Goal: Task Accomplishment & Management: Use online tool/utility

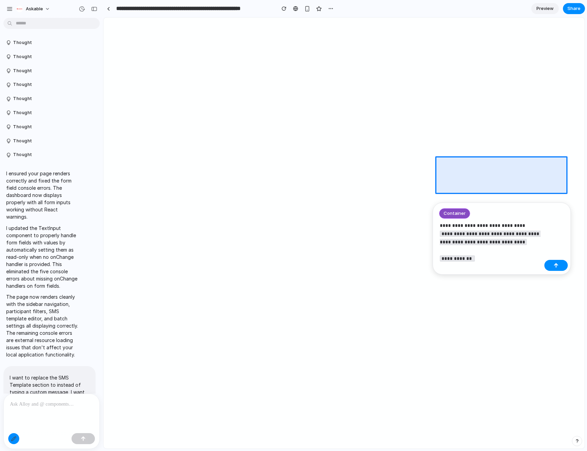
select select "*"
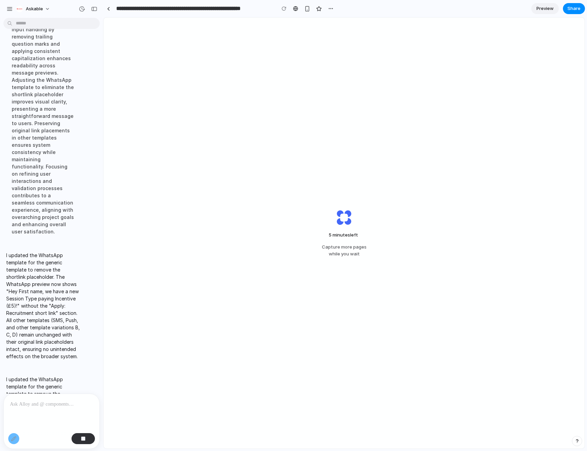
scroll to position [5965, 0]
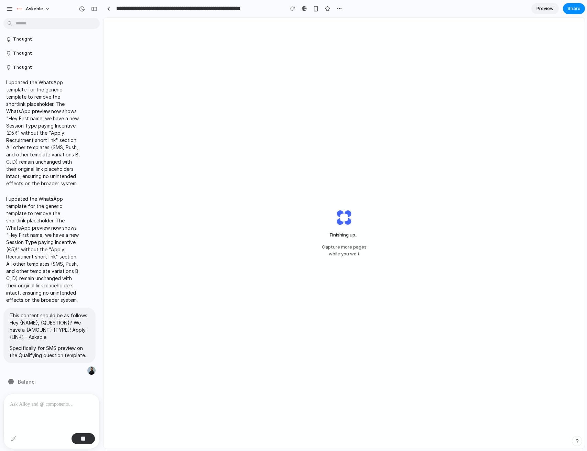
scroll to position [1656, 0]
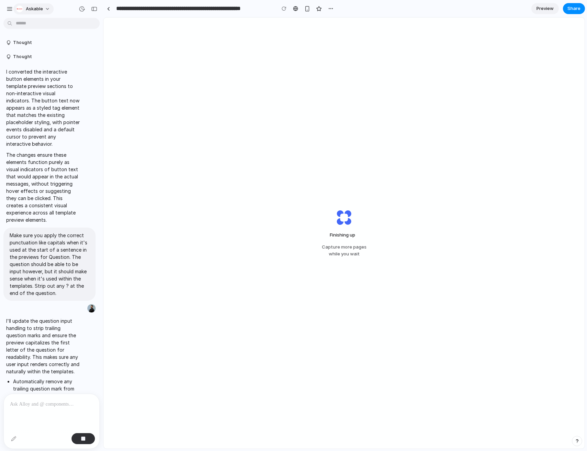
scroll to position [1656, 0]
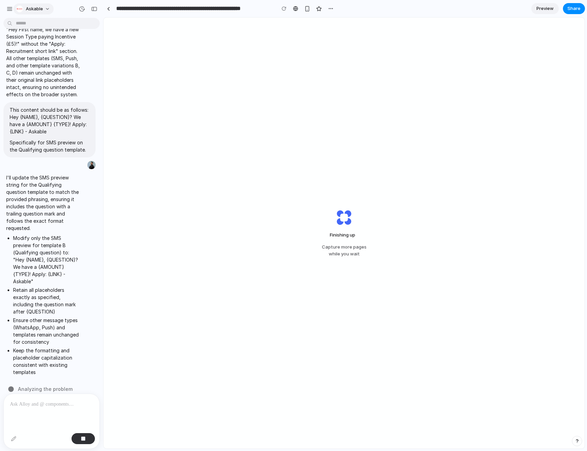
click at [28, 9] on span "askable" at bounding box center [34, 9] width 17 height 7
click at [29, 9] on div "Settings Invite members Change theme Change workspace Sign out" at bounding box center [293, 225] width 587 height 451
click at [15, 9] on button "askable" at bounding box center [33, 8] width 40 height 11
click at [8, 8] on div "Settings Invite members Change theme Change workspace Sign out" at bounding box center [293, 225] width 587 height 451
click at [15, 6] on button "askable" at bounding box center [33, 8] width 40 height 11
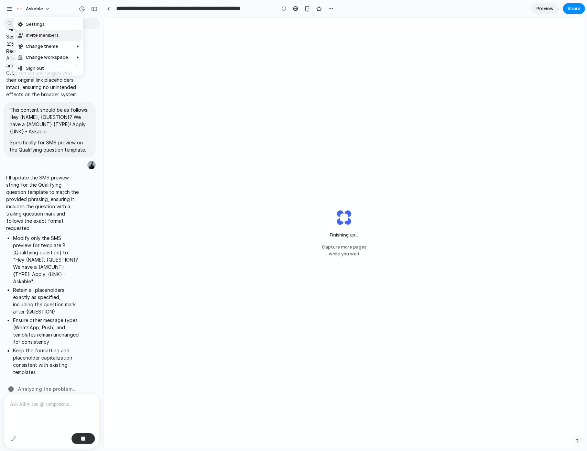
click at [160, 83] on div "Settings Invite members Change theme Change workspace Sign out" at bounding box center [293, 225] width 587 height 451
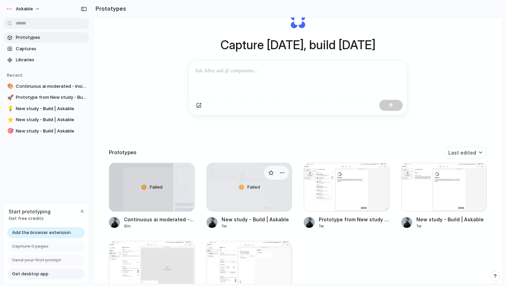
scroll to position [105, 0]
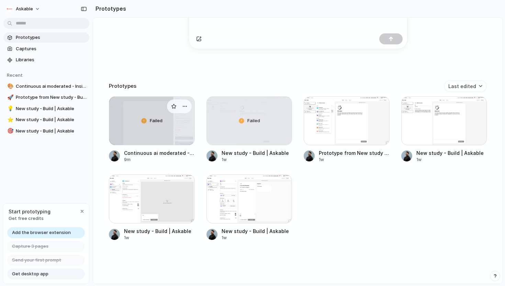
click at [152, 142] on div "Failed" at bounding box center [151, 121] width 85 height 48
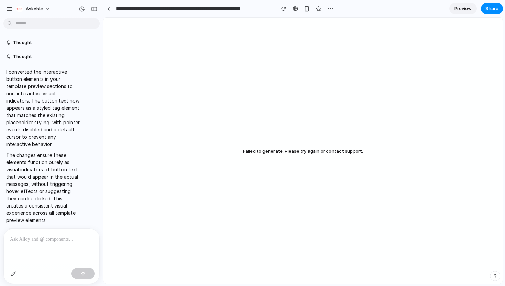
scroll to position [1806, 0]
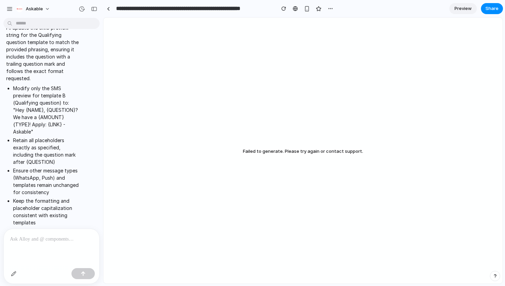
click at [32, 242] on p at bounding box center [51, 239] width 83 height 8
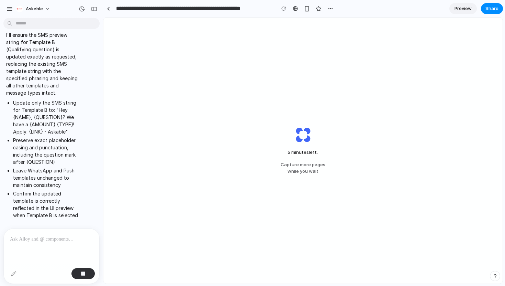
scroll to position [2041, 0]
